Goal: Task Accomplishment & Management: Complete application form

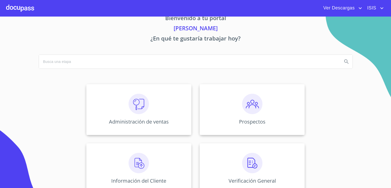
scroll to position [3, 0]
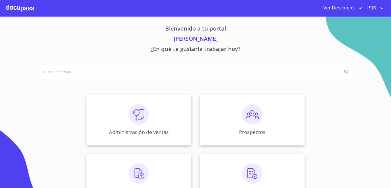
click at [372, 8] on span "ISIS" at bounding box center [372, 8] width 16 height 8
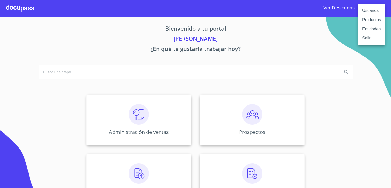
click at [371, 9] on li "Usuarios" at bounding box center [371, 10] width 27 height 9
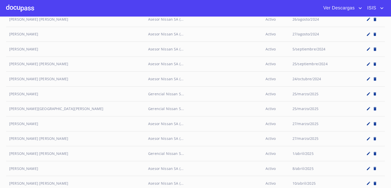
scroll to position [1098, 0]
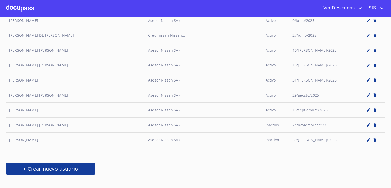
click at [73, 164] on span "+ Crear nuevo usuario" at bounding box center [50, 168] width 77 height 9
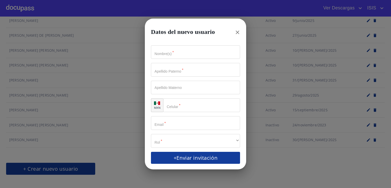
click at [184, 47] on input "Nombre(s)   *" at bounding box center [195, 52] width 89 height 14
type input "[PERSON_NAME]"
click at [223, 75] on input "Nombre(s)   *" at bounding box center [195, 70] width 89 height 14
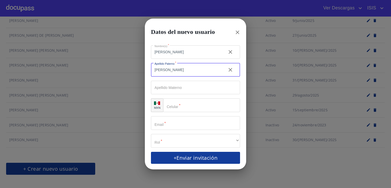
type input "[PERSON_NAME]"
click at [187, 106] on input "Nombre(s)   *" at bounding box center [201, 105] width 77 height 14
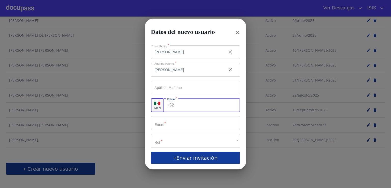
paste input "[PHONE_NUMBER]"
type input "[PHONE_NUMBER]"
click at [185, 123] on input "Nombre(s)   *" at bounding box center [195, 123] width 89 height 14
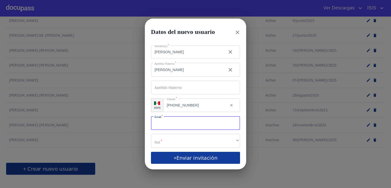
paste input "[PERSON_NAME][EMAIL_ADDRESS][PERSON_NAME][DOMAIN_NAME]"
type input "[PERSON_NAME][EMAIL_ADDRESS][PERSON_NAME][DOMAIN_NAME]"
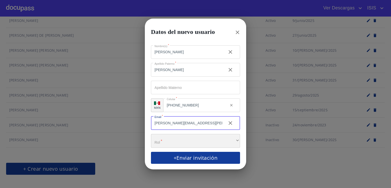
click at [189, 140] on div "​" at bounding box center [195, 141] width 89 height 14
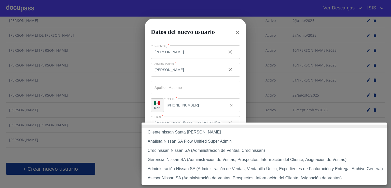
click at [182, 178] on li "Asesor Nissan SA (Administración de Ventas, Prospectos, Información del Cliente…" at bounding box center [265, 178] width 246 height 9
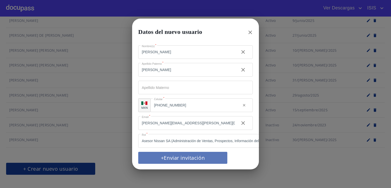
click at [185, 153] on span "+Enviar invitación" at bounding box center [182, 157] width 77 height 9
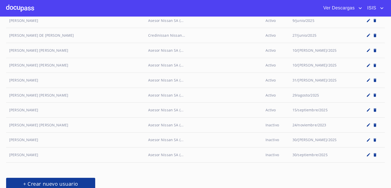
click at [11, 12] on div at bounding box center [20, 8] width 28 height 16
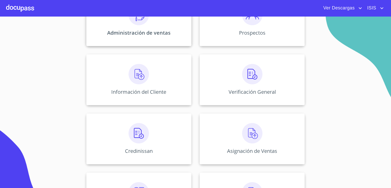
scroll to position [102, 0]
click at [157, 86] on div "Información del Cliente" at bounding box center [138, 79] width 105 height 51
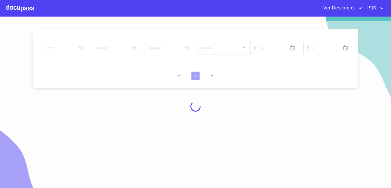
click at [61, 49] on div at bounding box center [195, 106] width 391 height 171
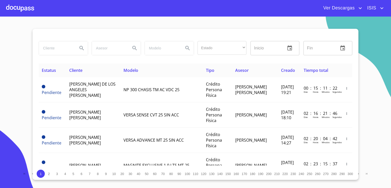
click at [65, 42] on input "search" at bounding box center [56, 48] width 35 height 14
type input "[PERSON_NAME]"
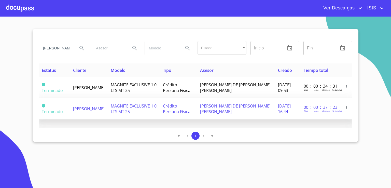
click at [346, 108] on icon "button" at bounding box center [347, 108] width 4 height 4
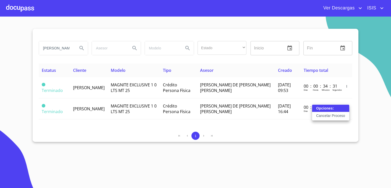
click at [342, 114] on p "Cancelar Proceso" at bounding box center [330, 115] width 29 height 5
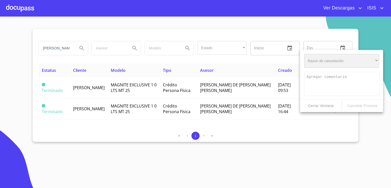
drag, startPoint x: 335, startPoint y: 65, endPoint x: 332, endPoint y: 67, distance: 3.1
click at [332, 67] on div "​" at bounding box center [341, 61] width 75 height 14
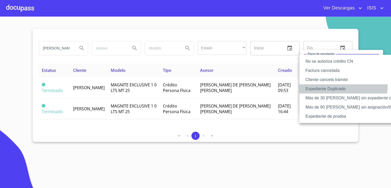
click at [340, 86] on li "Expediente Duplicado" at bounding box center [357, 88] width 114 height 9
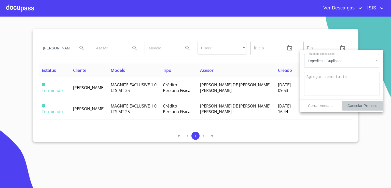
click at [353, 107] on span "Cancelar Proceso" at bounding box center [362, 106] width 37 height 6
